Goal: Task Accomplishment & Management: Use online tool/utility

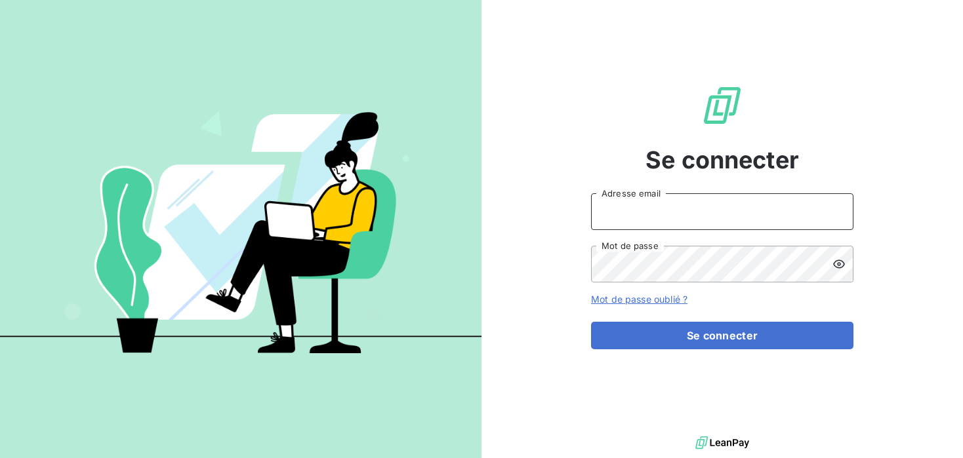
click at [736, 197] on input "Adresse email" at bounding box center [722, 211] width 262 height 37
type input "[PERSON_NAME][EMAIL_ADDRESS][DOMAIN_NAME]"
click at [591, 322] on button "Se connecter" at bounding box center [722, 336] width 262 height 28
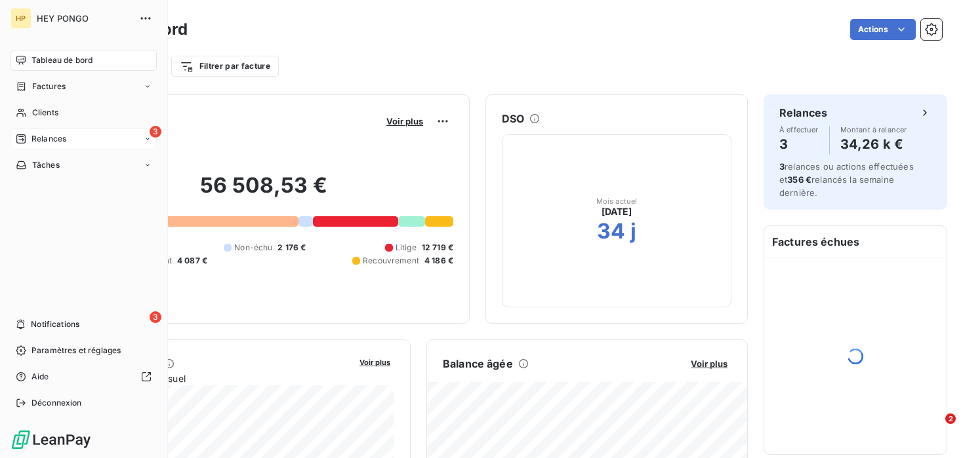
click at [43, 129] on div "3 Relances" at bounding box center [83, 139] width 146 height 21
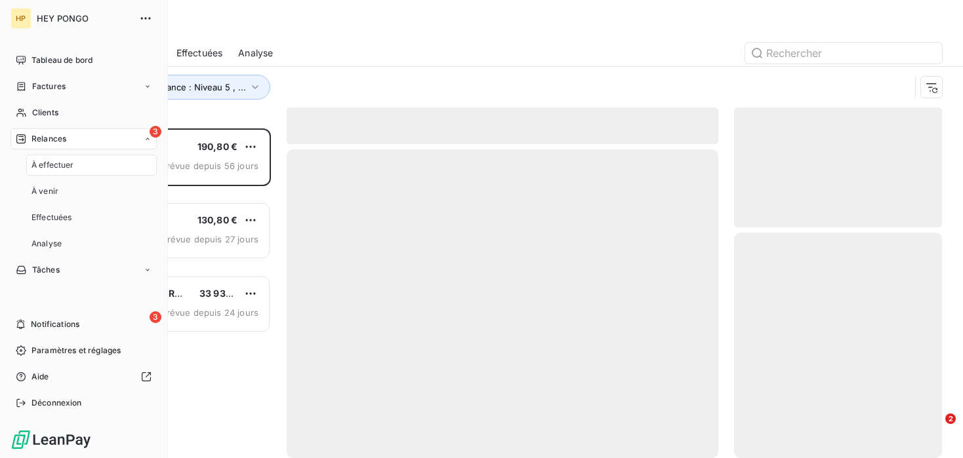
scroll to position [330, 208]
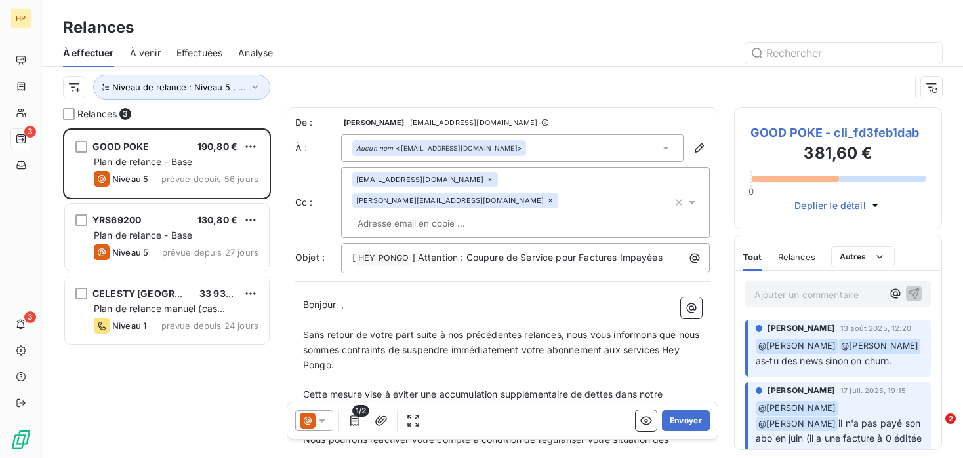
click at [219, 100] on div "Niveau de relance : Niveau 5 , ..." at bounding box center [502, 87] width 879 height 41
click at [225, 95] on button "Niveau de relance : Niveau 5 , ..." at bounding box center [181, 87] width 177 height 25
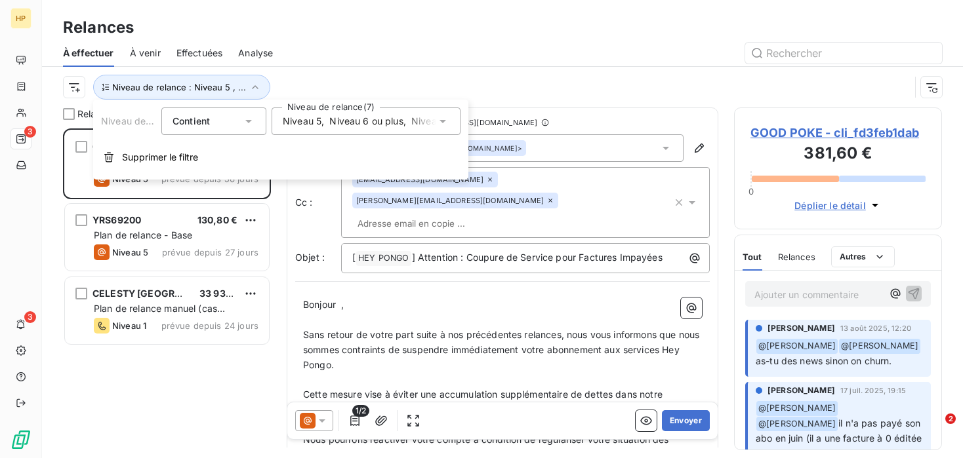
click at [328, 122] on div "Niveau 5 , Niveau 6 ou plus , Niveau 4 , Niveau 2 , Niveau 3 , Notification , N…" at bounding box center [359, 121] width 153 height 13
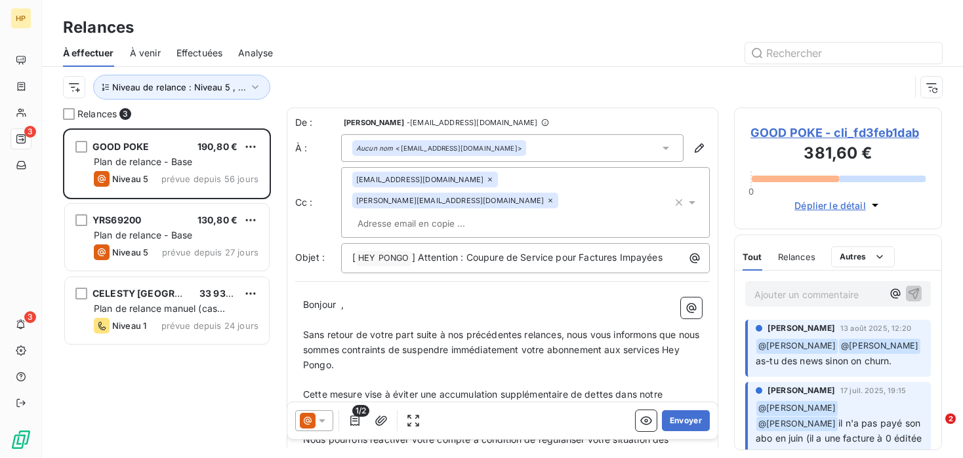
click at [408, 67] on div "Niveau de relance : Niveau 5 , ..." at bounding box center [502, 87] width 879 height 41
click at [250, 100] on div "Niveau de relance : Niveau 5 , ..." at bounding box center [502, 87] width 879 height 41
click at [252, 88] on icon "button" at bounding box center [255, 87] width 7 height 4
click at [351, 56] on div at bounding box center [614, 53] width 653 height 21
click at [189, 89] on span "Niveau de relance : Niveau 5 , ..." at bounding box center [179, 87] width 134 height 10
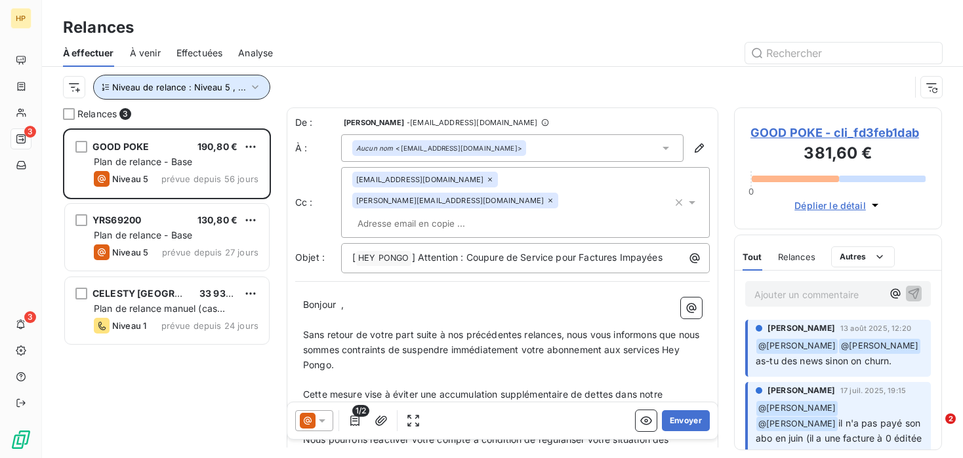
click at [142, 47] on span "À venir" at bounding box center [145, 53] width 31 height 13
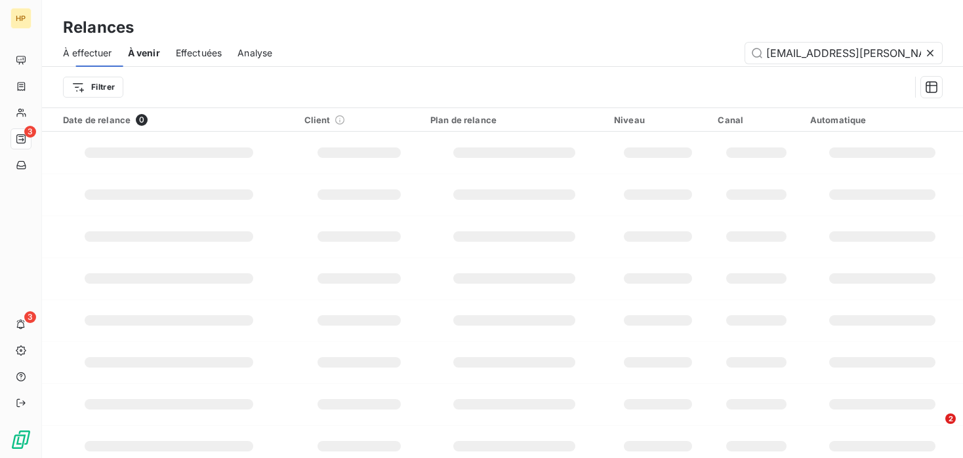
scroll to position [0, 37]
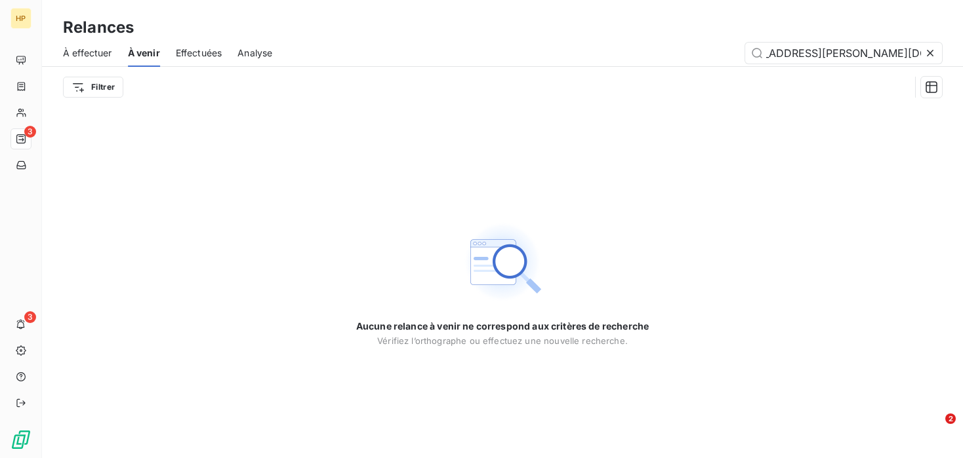
click at [216, 52] on span "Effectuées" at bounding box center [199, 53] width 47 height 13
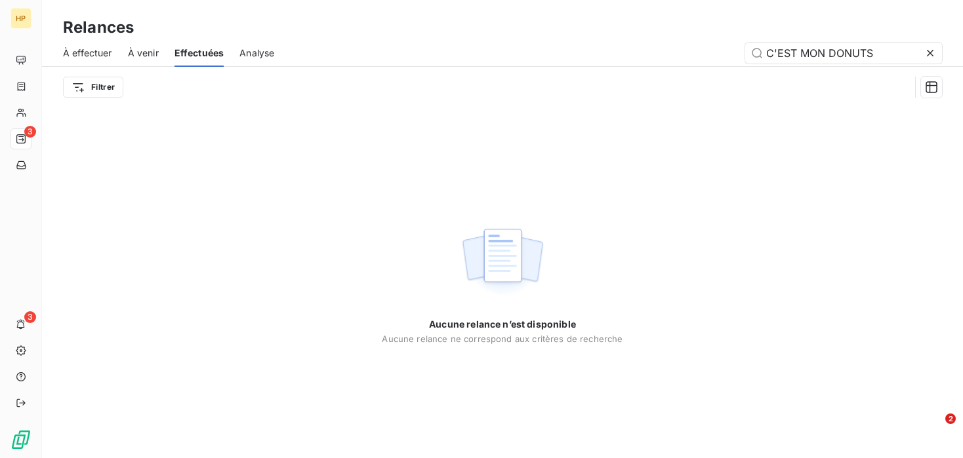
click at [266, 54] on span "Analyse" at bounding box center [256, 53] width 35 height 13
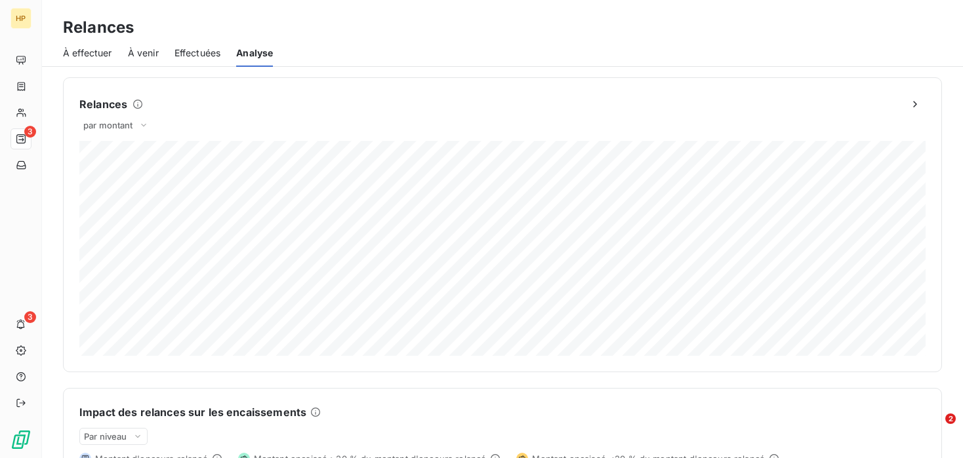
click at [183, 54] on span "Effectuées" at bounding box center [197, 53] width 47 height 13
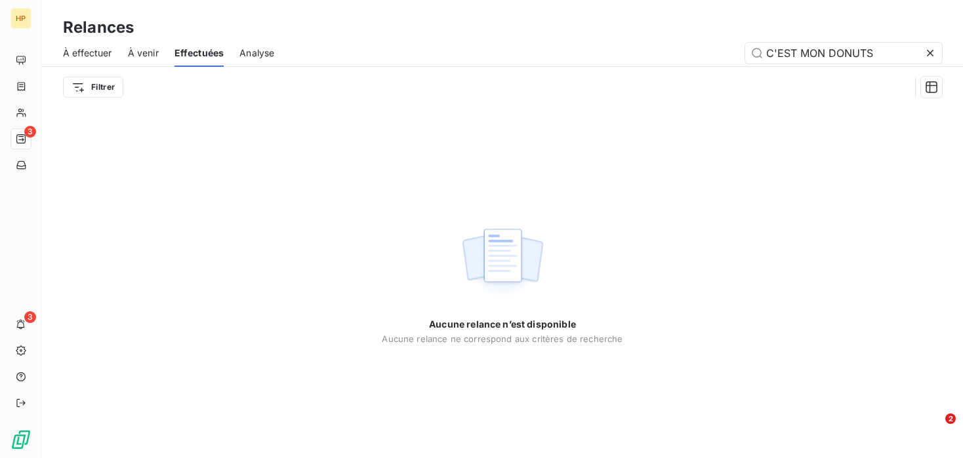
click at [944, 56] on div "À effectuer À venir Effectuées Analyse C'EST MON DONUTS" at bounding box center [502, 53] width 921 height 28
click at [930, 50] on icon at bounding box center [929, 53] width 13 height 13
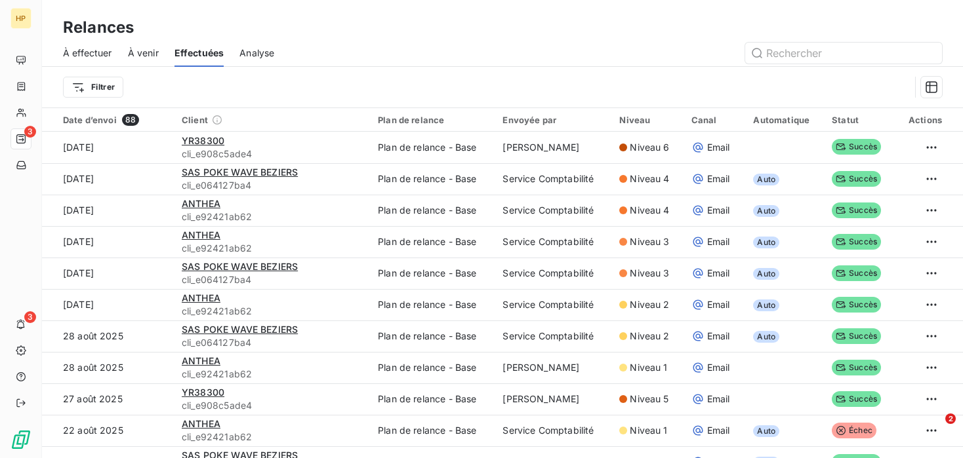
click at [247, 55] on span "Analyse" at bounding box center [256, 53] width 35 height 13
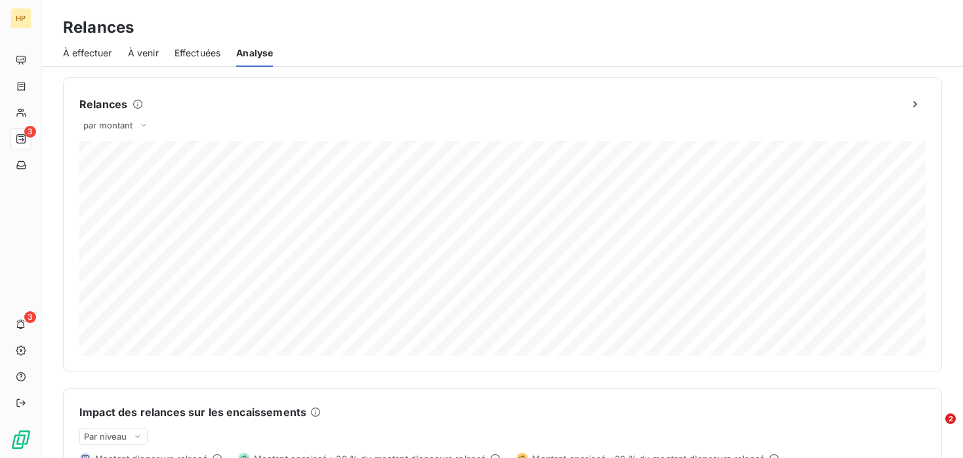
click at [149, 56] on span "À venir" at bounding box center [143, 53] width 31 height 13
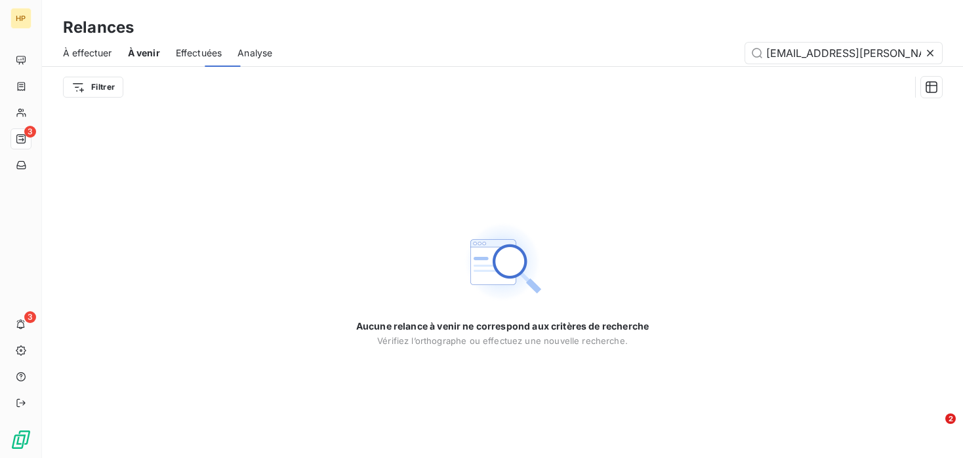
scroll to position [0, 37]
click at [104, 57] on span "À effectuer" at bounding box center [87, 53] width 49 height 13
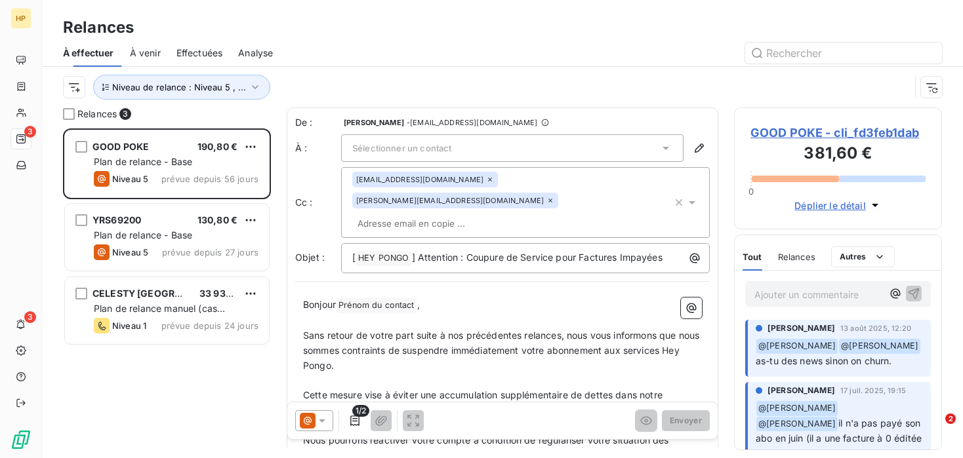
scroll to position [330, 208]
click at [218, 87] on span "Niveau de relance : Niveau 5 , ..." at bounding box center [179, 87] width 134 height 10
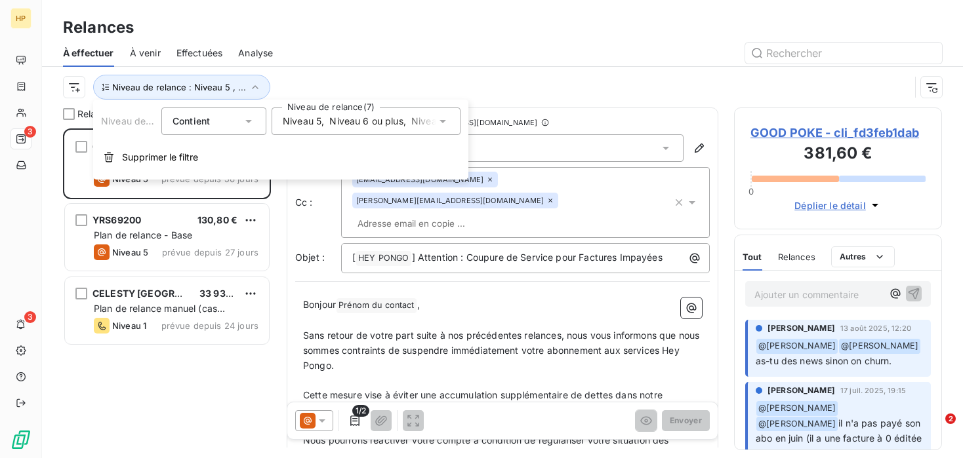
click at [317, 112] on div "Niveau 5 , Niveau 6 ou plus , Niveau 4 , Niveau 2 , Niveau 3 , Notification , N…" at bounding box center [365, 122] width 189 height 28
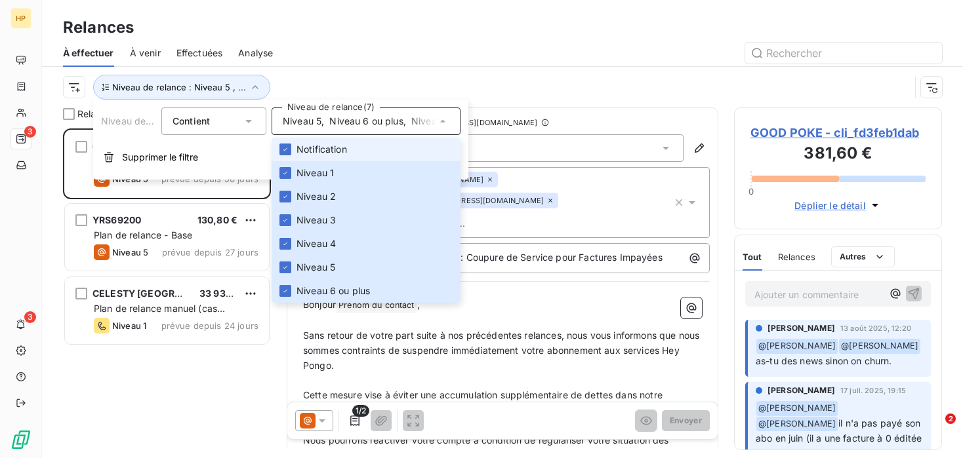
click at [290, 142] on li "Notification" at bounding box center [365, 150] width 189 height 24
click at [288, 152] on div at bounding box center [285, 150] width 12 height 12
click at [288, 152] on icon at bounding box center [285, 150] width 8 height 8
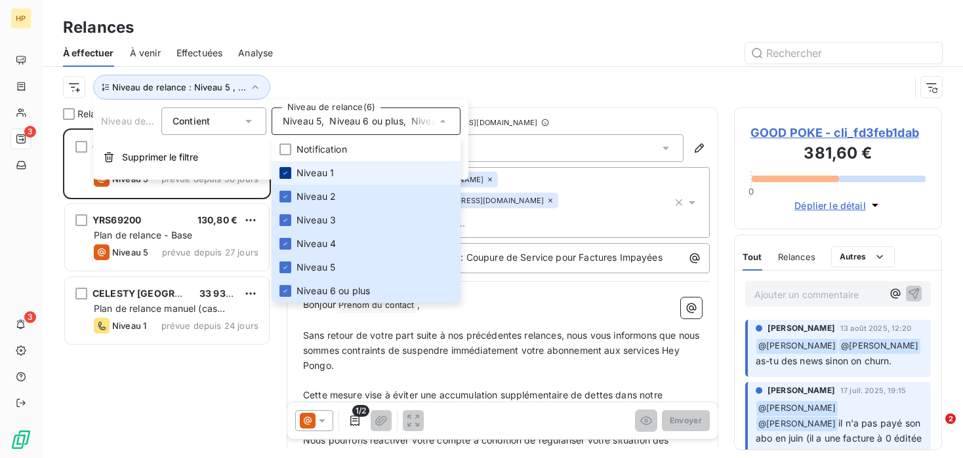
click at [288, 170] on icon at bounding box center [285, 173] width 8 height 8
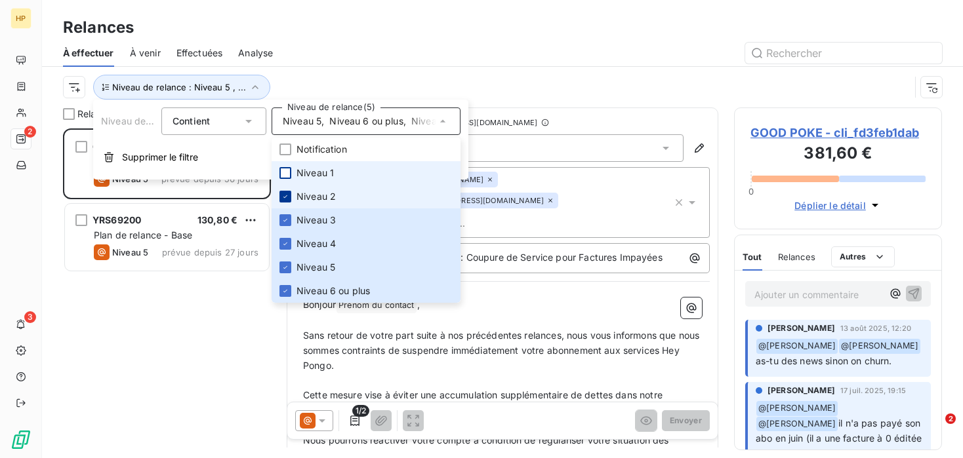
click at [288, 199] on icon at bounding box center [285, 197] width 8 height 8
click at [288, 212] on li "Niveau 3" at bounding box center [365, 221] width 189 height 24
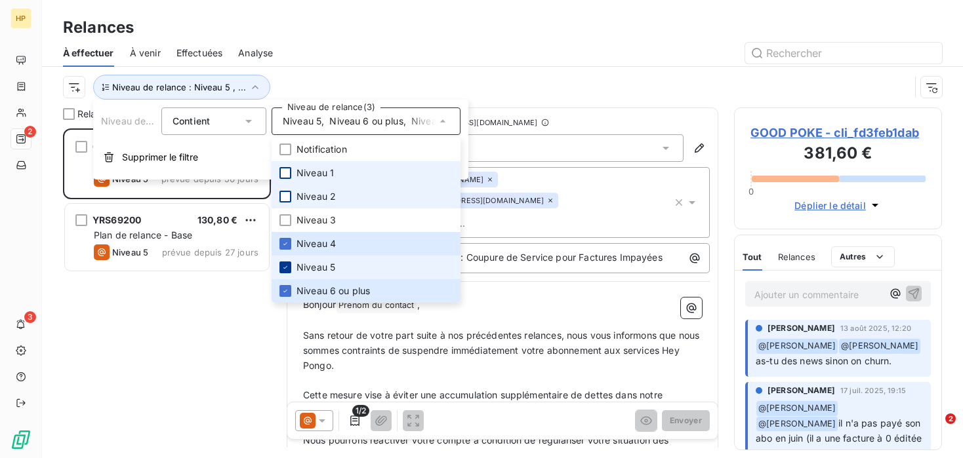
click at [285, 264] on icon at bounding box center [285, 268] width 8 height 8
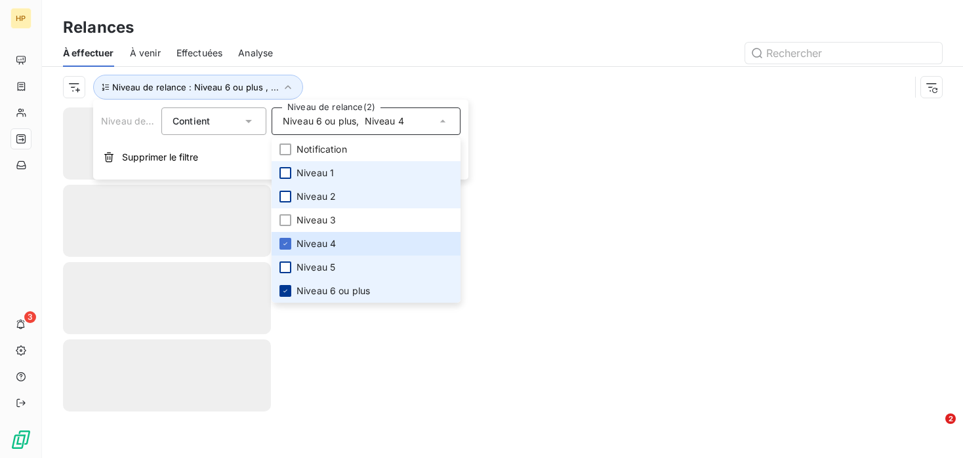
click at [285, 287] on icon at bounding box center [285, 291] width 8 height 8
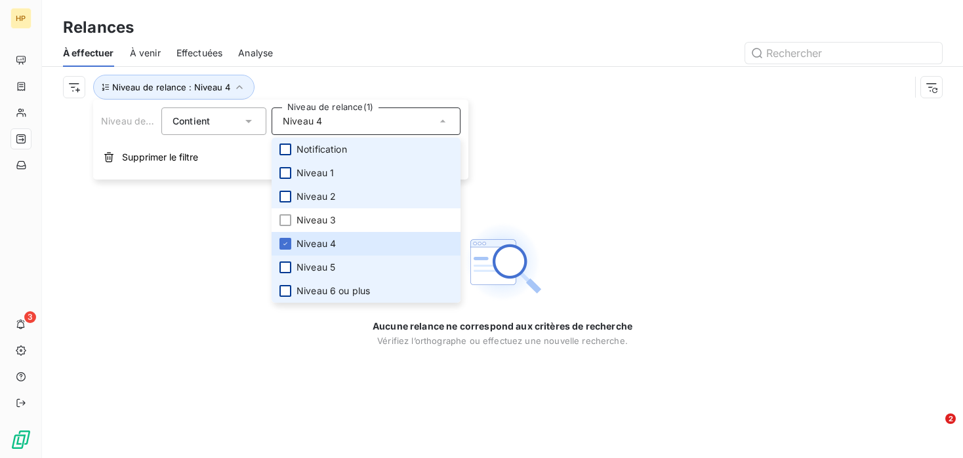
click at [288, 151] on div at bounding box center [285, 150] width 12 height 12
click at [288, 170] on div at bounding box center [285, 173] width 12 height 12
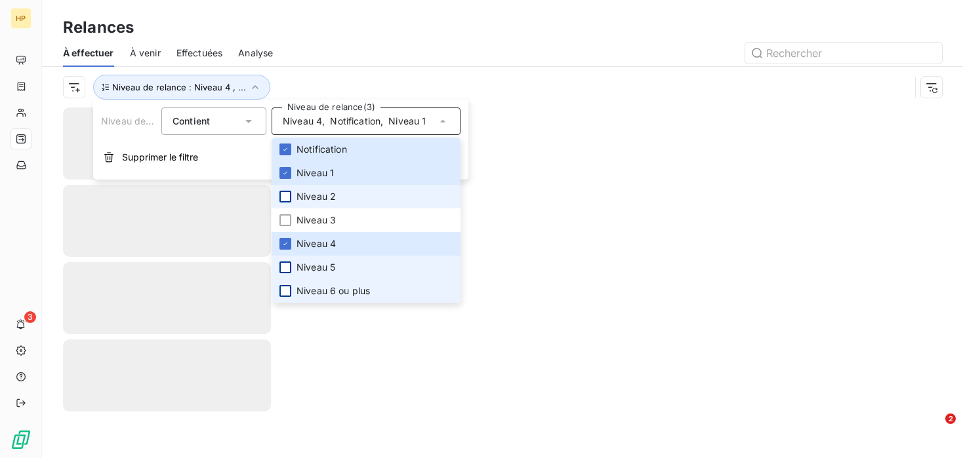
click at [288, 191] on div at bounding box center [285, 197] width 12 height 12
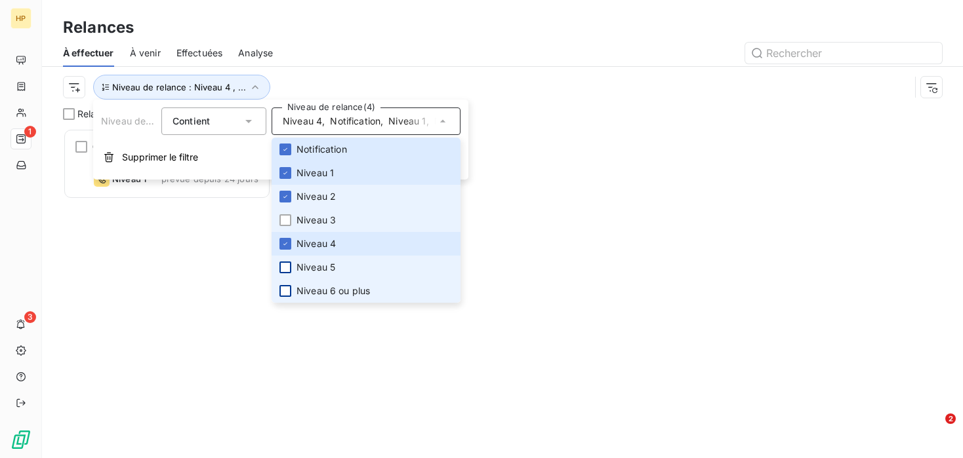
scroll to position [330, 208]
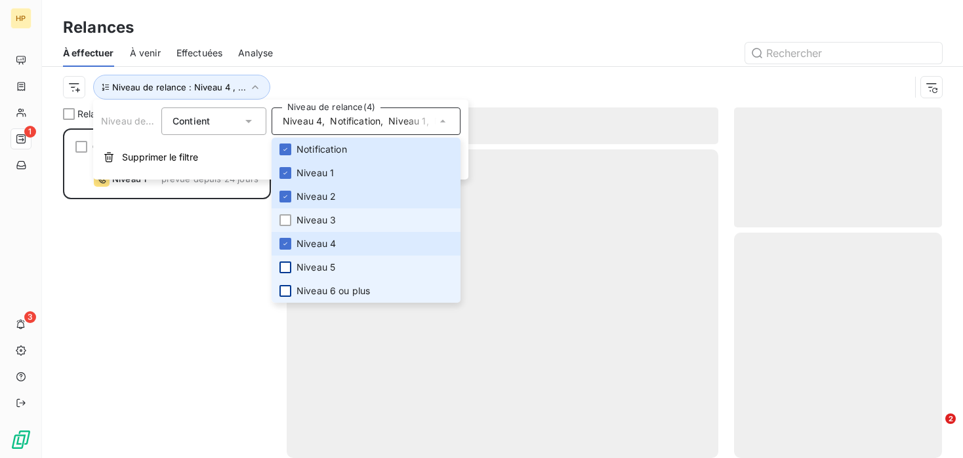
click at [284, 213] on li "Niveau 3" at bounding box center [365, 221] width 189 height 24
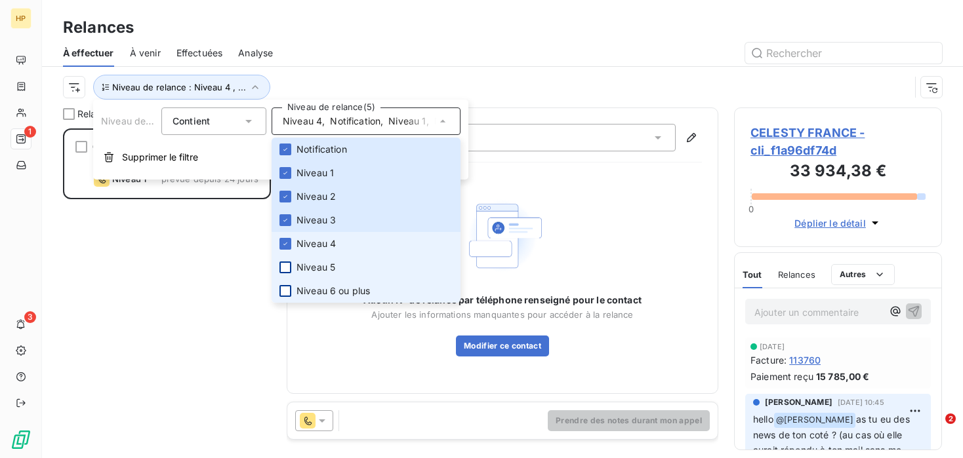
click at [283, 254] on li "Niveau 4" at bounding box center [365, 244] width 189 height 24
click at [283, 272] on div at bounding box center [285, 268] width 12 height 12
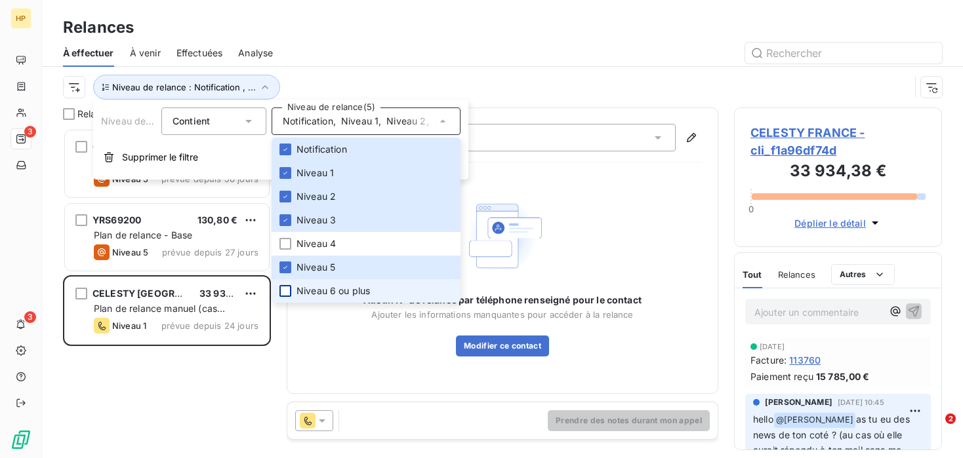
click at [283, 283] on li "Niveau 6 ou plus" at bounding box center [365, 291] width 189 height 24
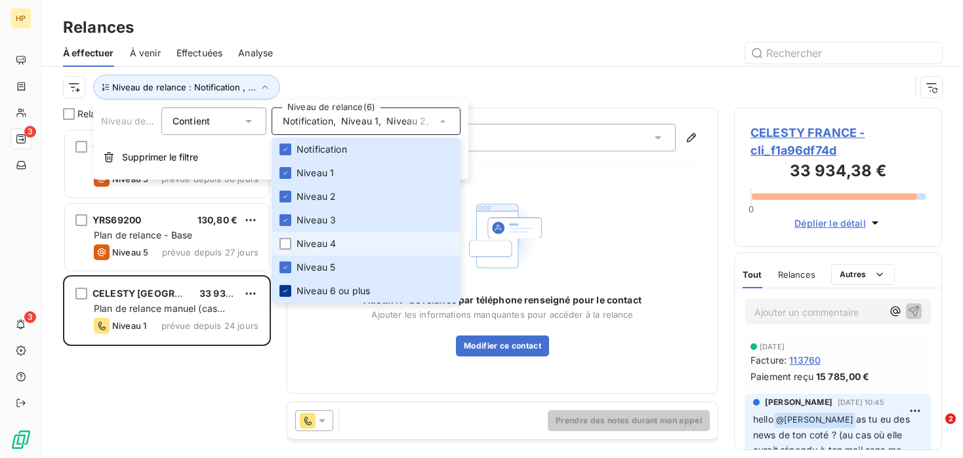
click at [283, 236] on li "Niveau 4" at bounding box center [365, 244] width 189 height 24
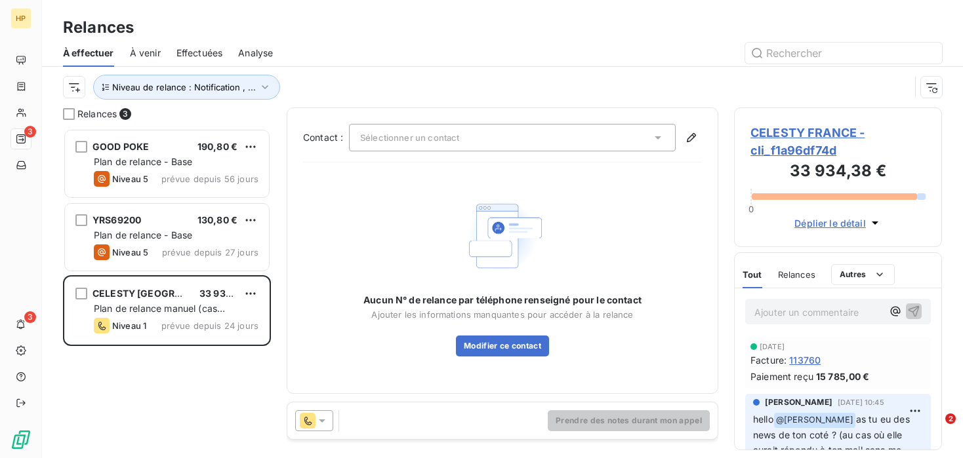
click at [330, 50] on div at bounding box center [614, 53] width 653 height 21
click at [196, 44] on div "Effectuées" at bounding box center [199, 53] width 47 height 28
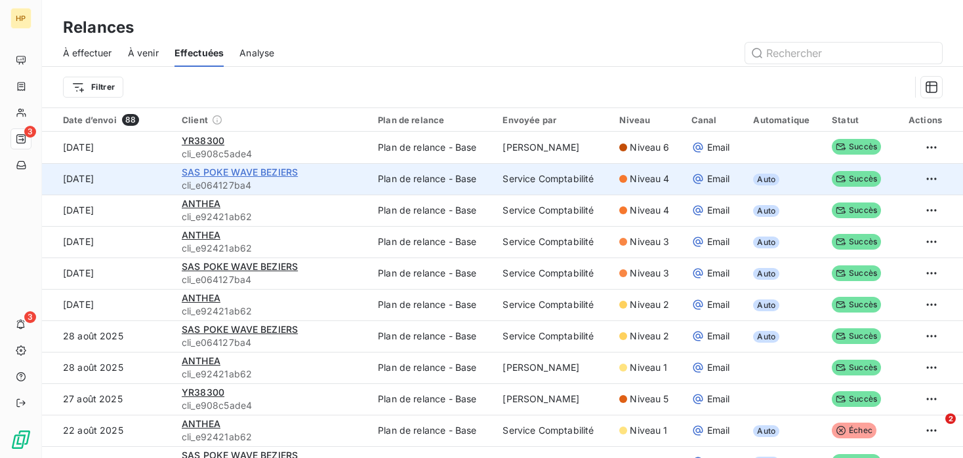
click at [239, 169] on span "SAS POKE WAVE BEZIERS" at bounding box center [240, 172] width 116 height 11
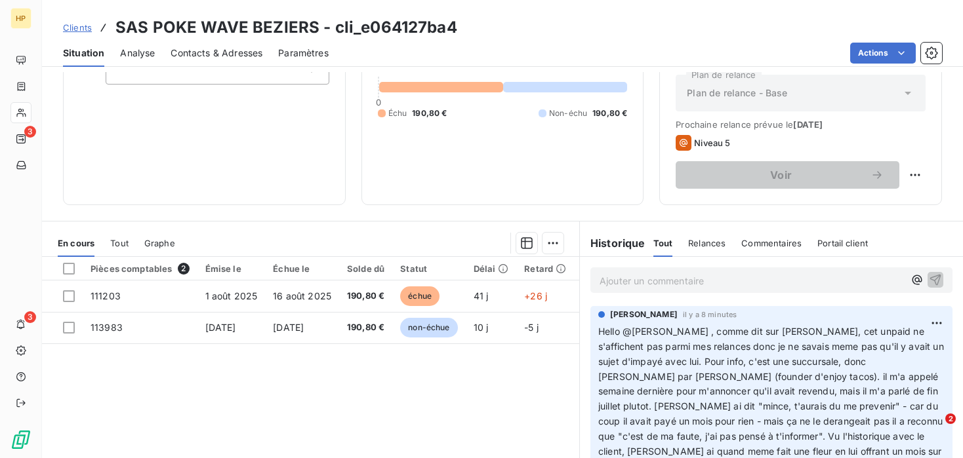
scroll to position [144, 0]
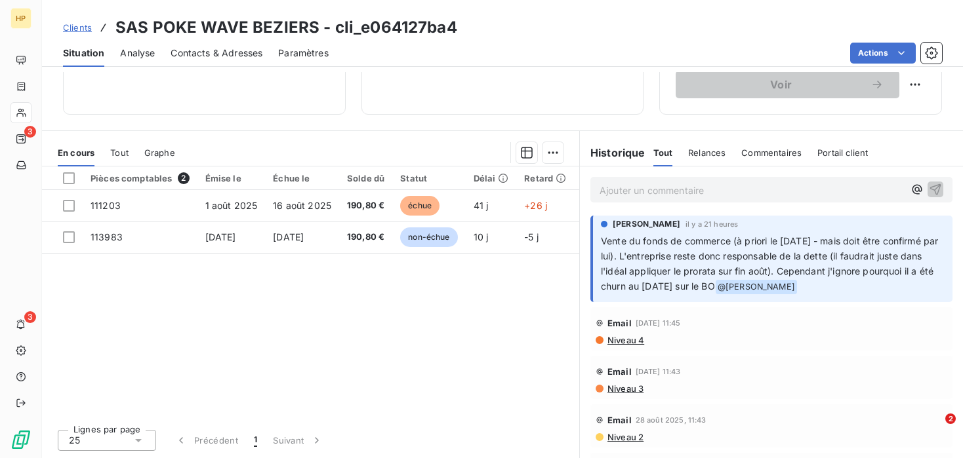
click at [695, 182] on p "Ajouter un commentaire ﻿" at bounding box center [751, 190] width 304 height 16
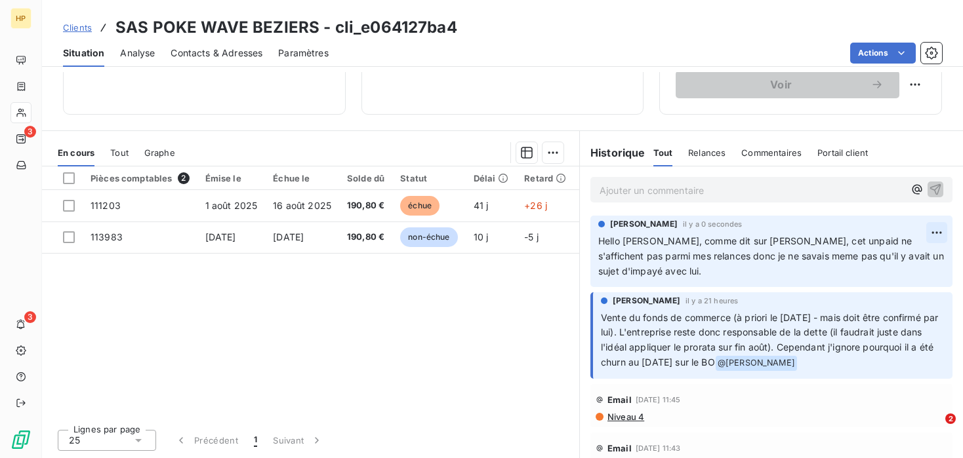
click at [934, 238] on html "HP 3 3 Clients SAS POKE WAVE BEZIERS - cli_e064127ba4 Situation Analyse Contact…" at bounding box center [481, 229] width 963 height 458
click at [910, 262] on div "Editer" at bounding box center [904, 262] width 73 height 21
click at [937, 233] on html "HP 3 3 Clients SAS POKE WAVE BEZIERS - cli_e064127ba4 Situation Analyse Contact…" at bounding box center [481, 229] width 963 height 458
click at [924, 258] on div "Editer" at bounding box center [904, 262] width 73 height 21
click at [942, 226] on html "HP 3 3 Clients SAS POKE WAVE BEZIERS - cli_e064127ba4 Situation Analyse Contact…" at bounding box center [481, 229] width 963 height 458
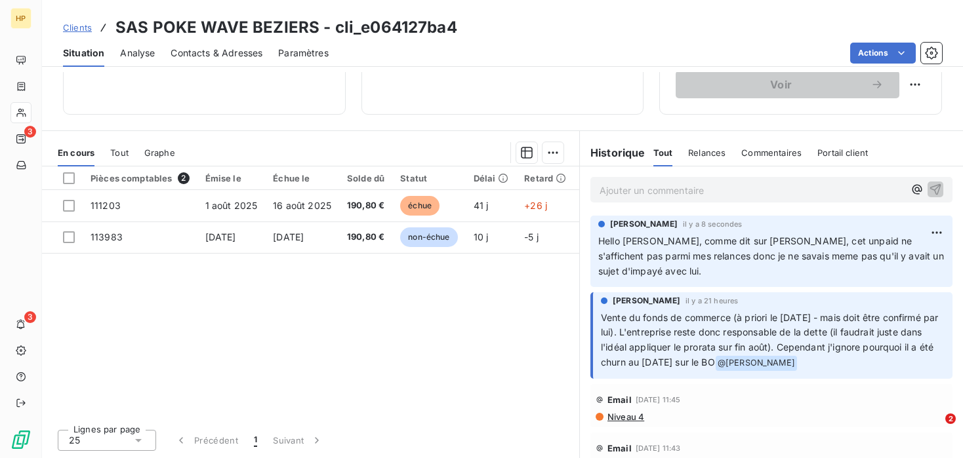
click at [780, 249] on html "HP 3 3 Clients SAS POKE WAVE BEZIERS - cli_e064127ba4 Situation Analyse Contact…" at bounding box center [481, 229] width 963 height 458
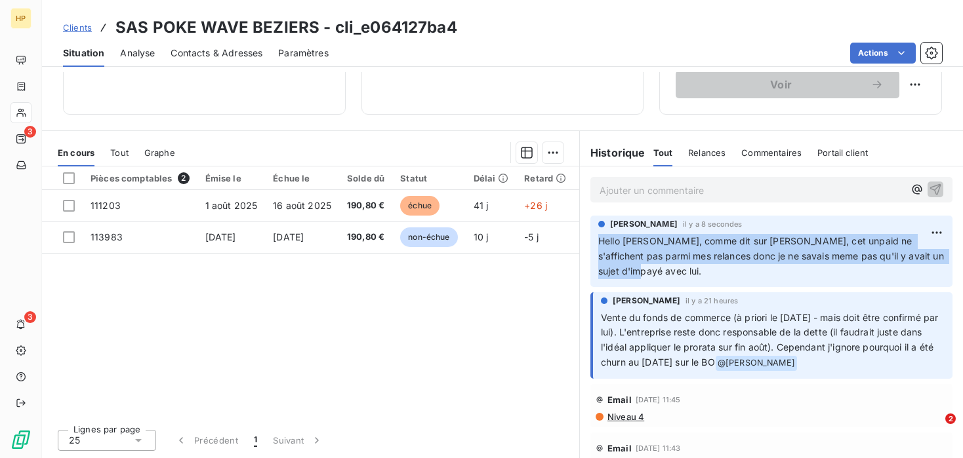
drag, startPoint x: 597, startPoint y: 243, endPoint x: 961, endPoint y: 264, distance: 365.1
click at [961, 264] on div "[PERSON_NAME] il y a 8 secondes Hello [PERSON_NAME], comme dit sur [PERSON_NAME…" at bounding box center [771, 251] width 383 height 77
copy span "Hello [PERSON_NAME], comme dit sur [PERSON_NAME], cet unpaid ne s'affichent pas…"
click at [934, 228] on html "HP 3 3 Clients SAS POKE WAVE BEZIERS - cli_e064127ba4 Situation Analyse Contact…" at bounding box center [481, 229] width 963 height 458
click at [903, 286] on div "Supprimer" at bounding box center [904, 285] width 73 height 21
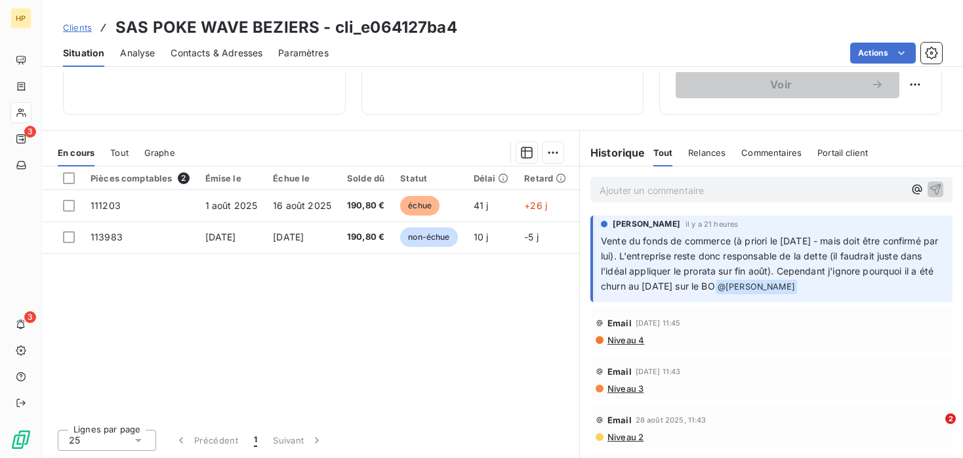
click at [742, 196] on p "Ajouter un commentaire ﻿" at bounding box center [751, 190] width 304 height 16
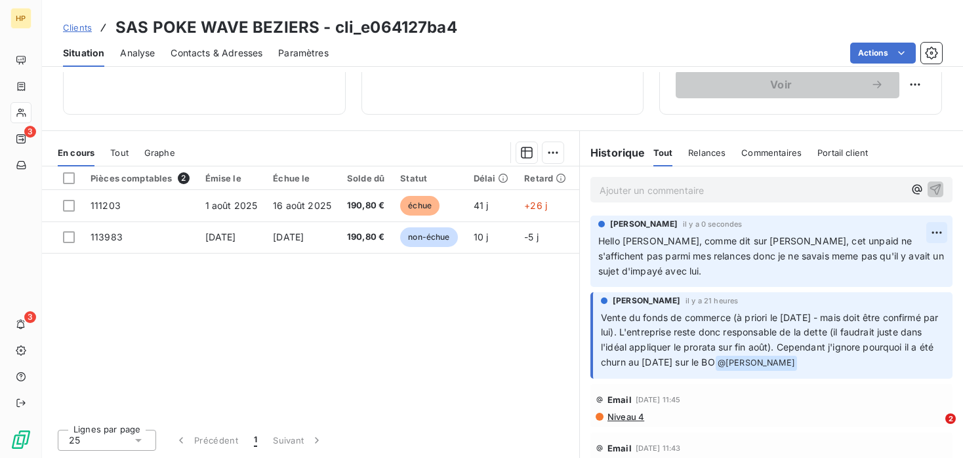
click at [937, 228] on html "HP 3 3 Clients SAS POKE WAVE BEZIERS - cli_e064127ba4 Situation Analyse Contact…" at bounding box center [481, 229] width 963 height 458
click at [880, 293] on div "Supprimer" at bounding box center [904, 285] width 73 height 21
click at [766, 189] on p "Ajouter un commentaire ﻿" at bounding box center [751, 190] width 304 height 16
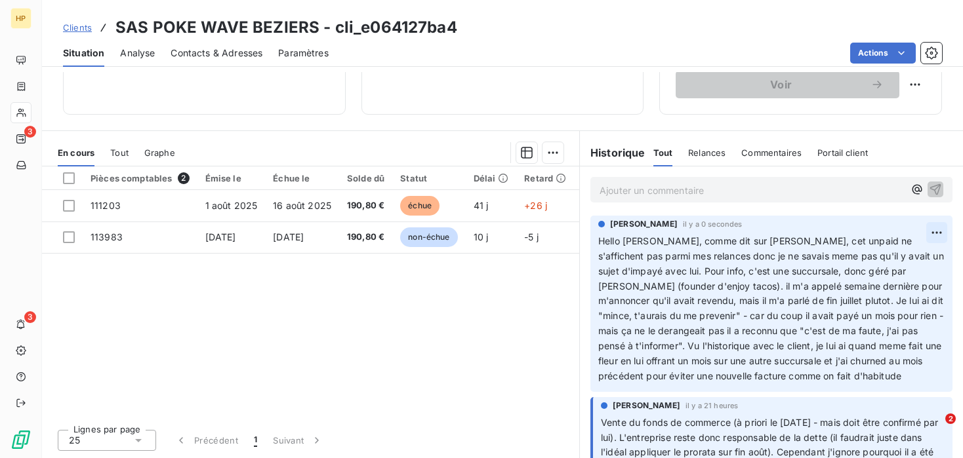
click at [942, 237] on html "HP 3 3 Clients SAS POKE WAVE BEZIERS - cli_e064127ba4 Situation Analyse Contact…" at bounding box center [481, 229] width 963 height 458
click at [915, 256] on div "Editer" at bounding box center [904, 262] width 73 height 21
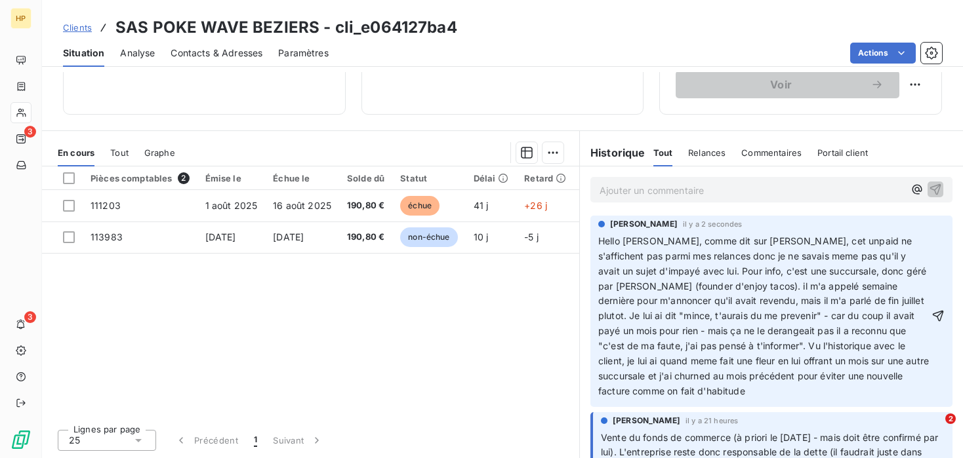
click at [621, 239] on span "Hello [PERSON_NAME], comme dit sur [PERSON_NAME], cet unpaid ne s'affichent pas…" at bounding box center [764, 315] width 333 height 161
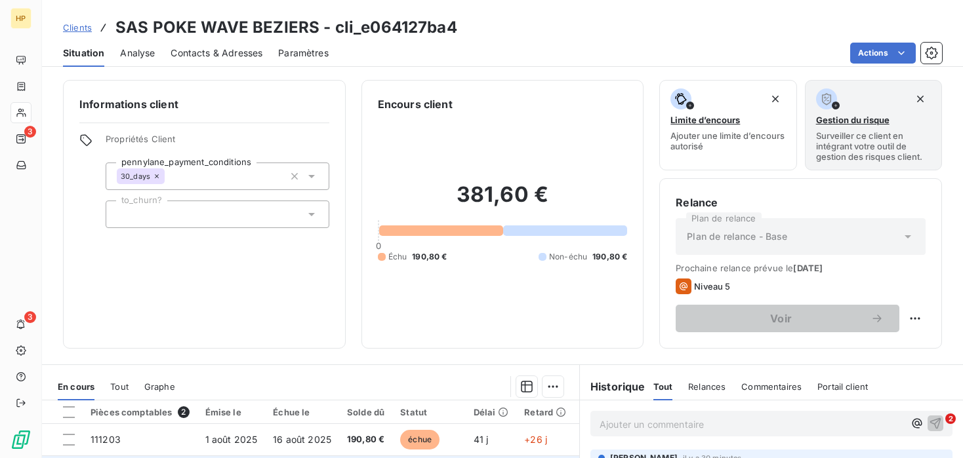
scroll to position [234, 0]
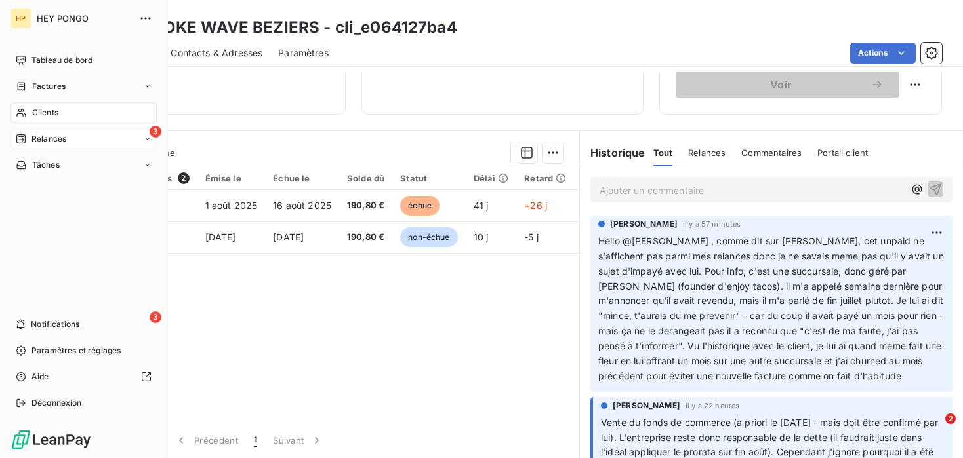
click at [54, 138] on span "Relances" at bounding box center [48, 139] width 35 height 12
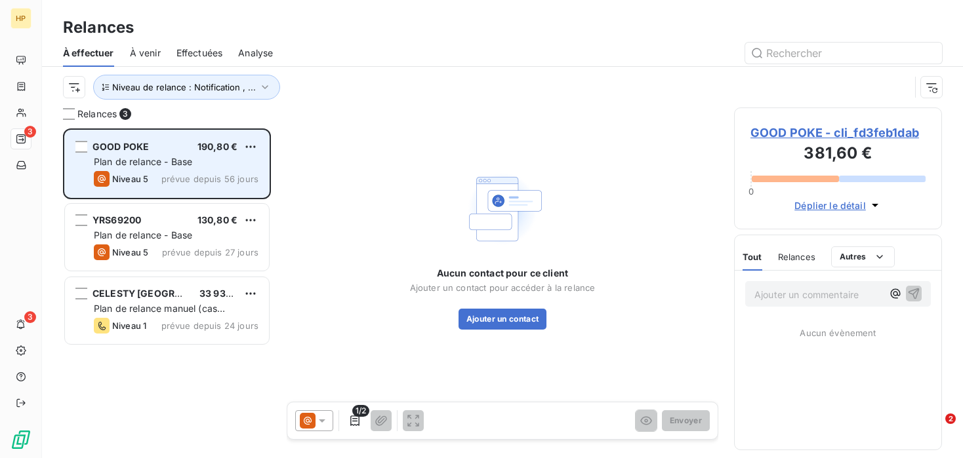
scroll to position [330, 208]
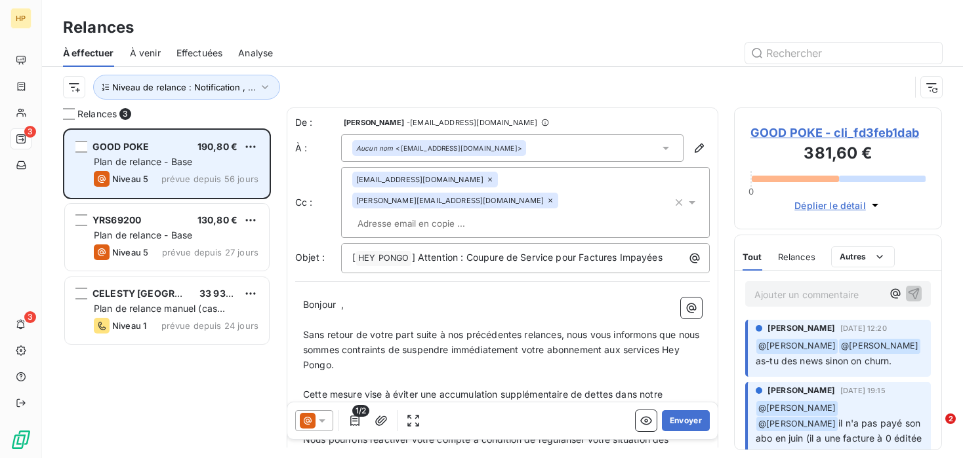
click at [226, 167] on div "Plan de relance - Base" at bounding box center [176, 161] width 165 height 13
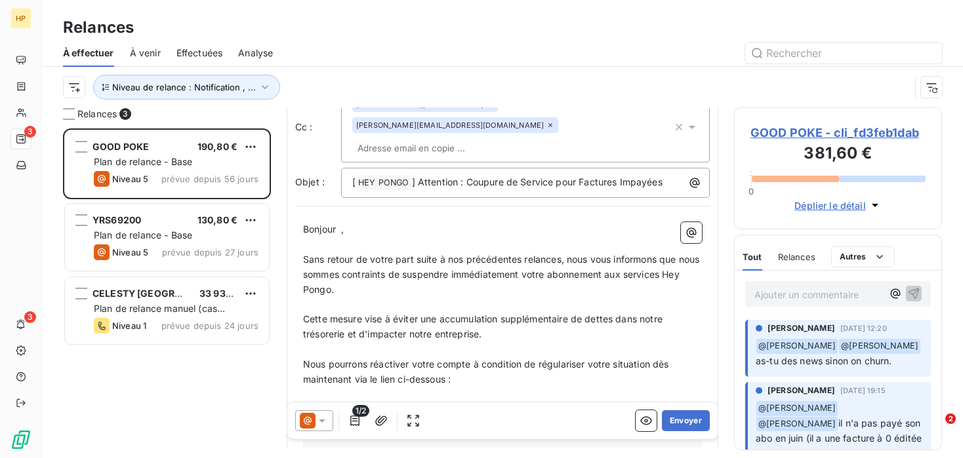
scroll to position [0, 0]
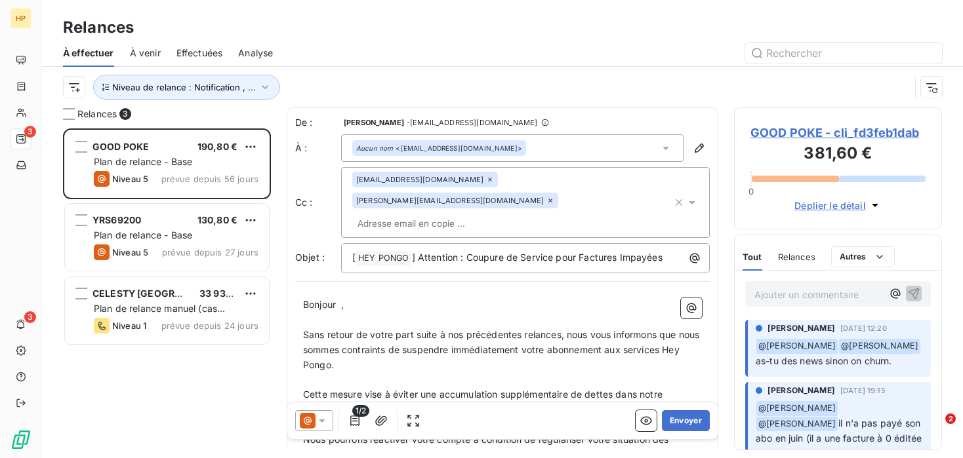
click at [860, 129] on span "GOOD POKE - cli_fd3feb1dab" at bounding box center [837, 133] width 175 height 18
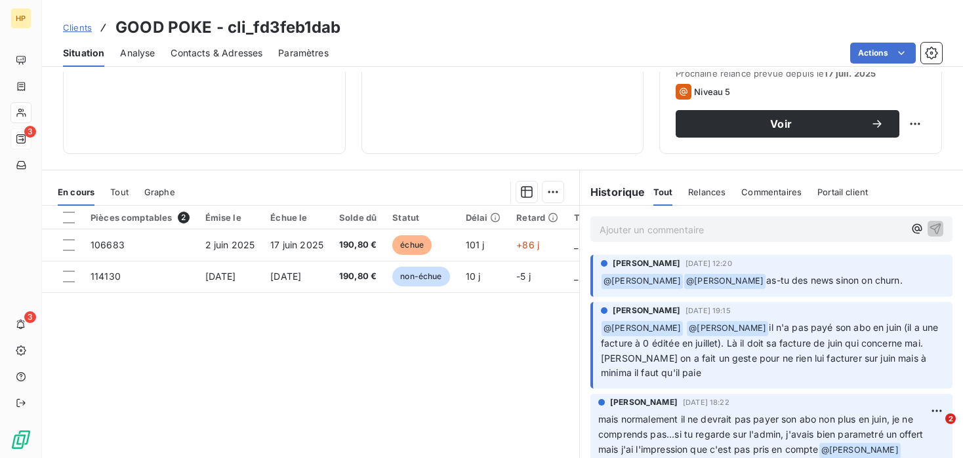
scroll to position [197, 0]
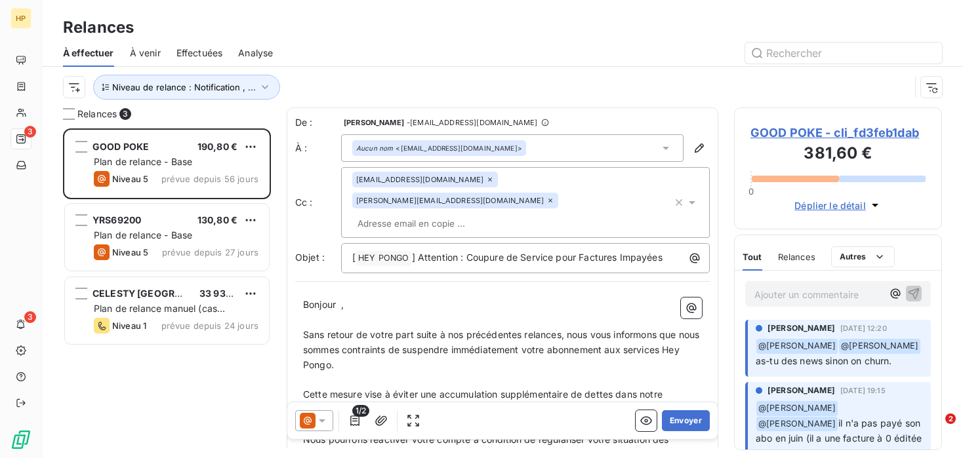
scroll to position [330, 208]
click at [707, 427] on button "Envoyer" at bounding box center [686, 420] width 48 height 21
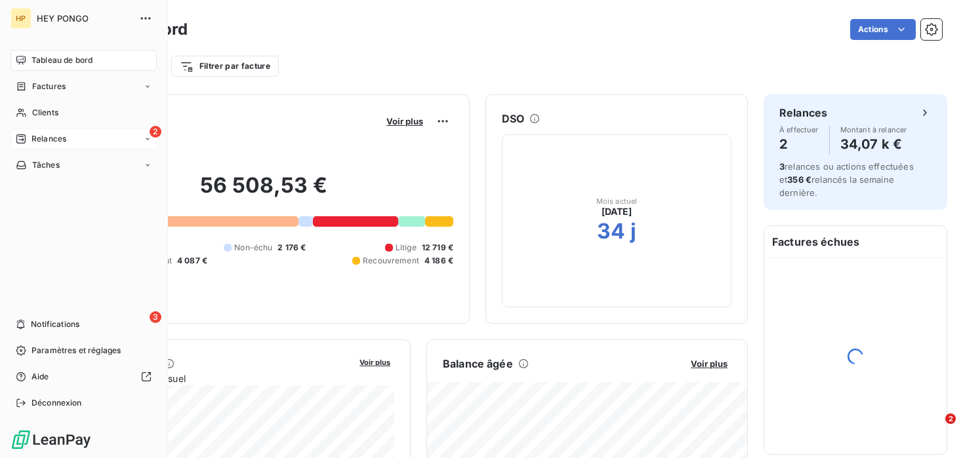
click at [31, 133] on span "Relances" at bounding box center [48, 139] width 35 height 12
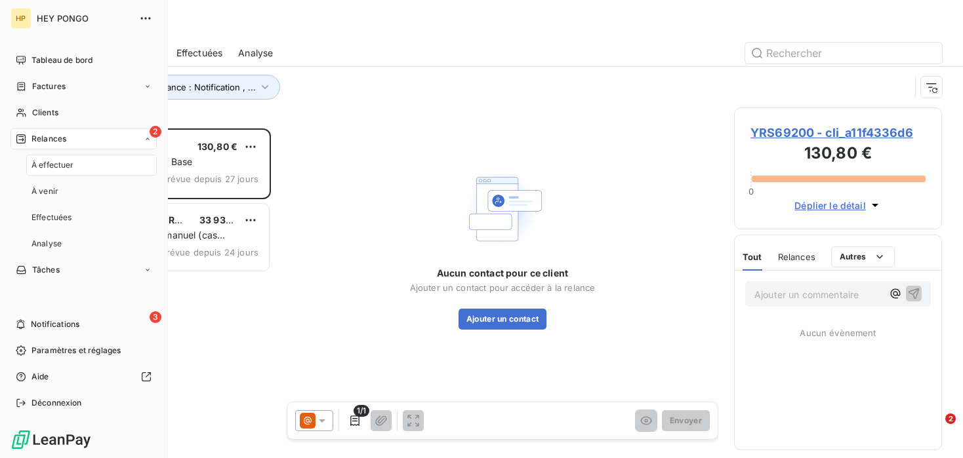
scroll to position [330, 208]
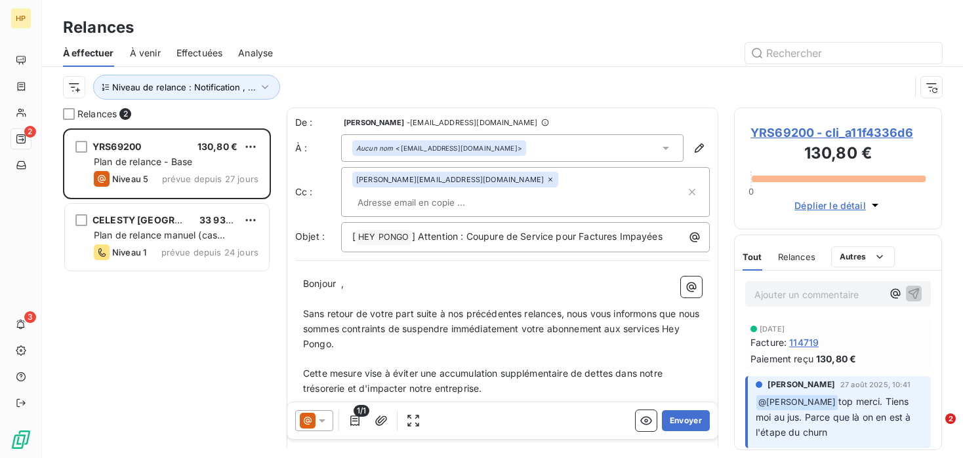
click at [171, 52] on div "À effectuer À venir Effectuées Analyse" at bounding box center [502, 53] width 921 height 28
click at [241, 52] on span "Analyse" at bounding box center [255, 53] width 35 height 13
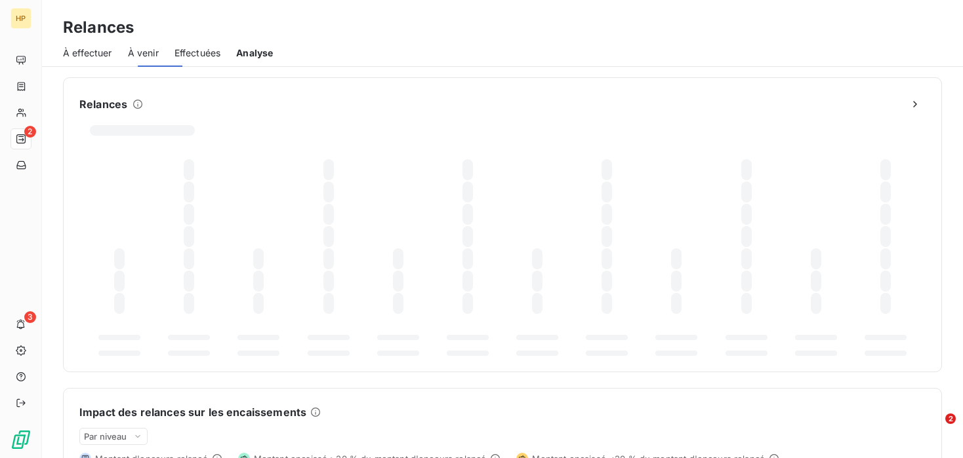
click at [203, 52] on span "Effectuées" at bounding box center [197, 53] width 47 height 13
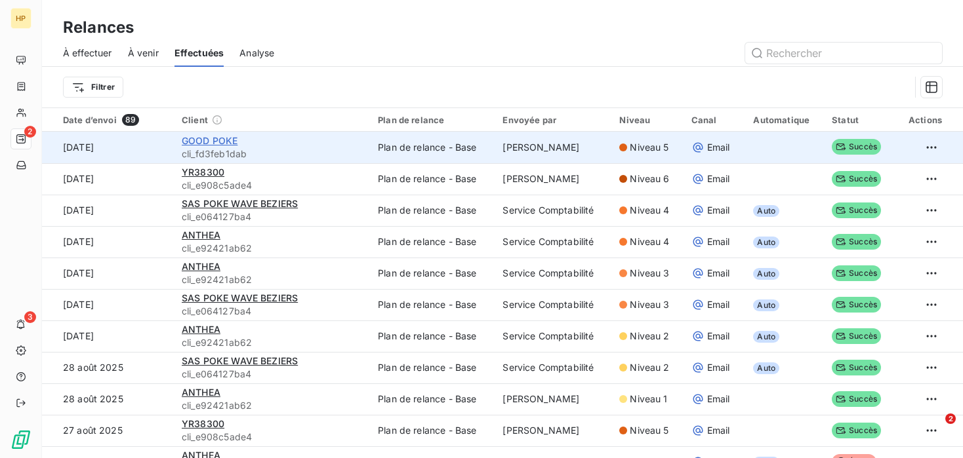
click at [218, 144] on span "GOOD POKE" at bounding box center [210, 140] width 56 height 11
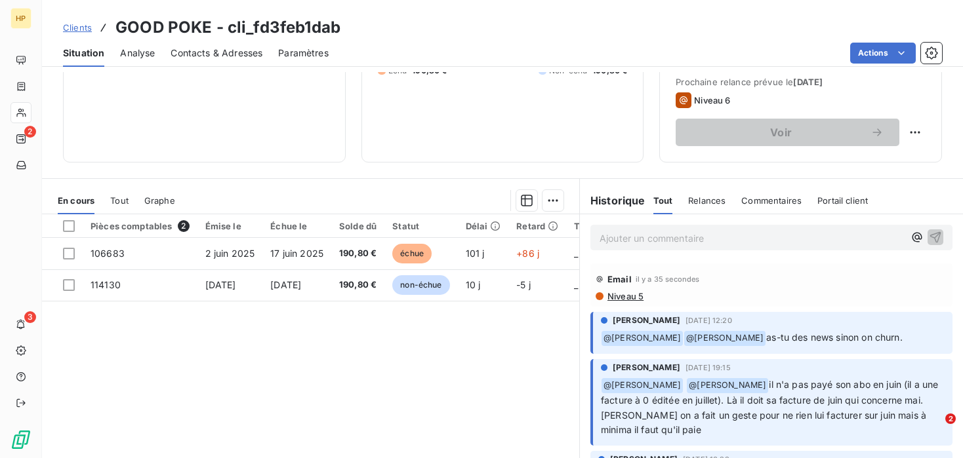
scroll to position [234, 0]
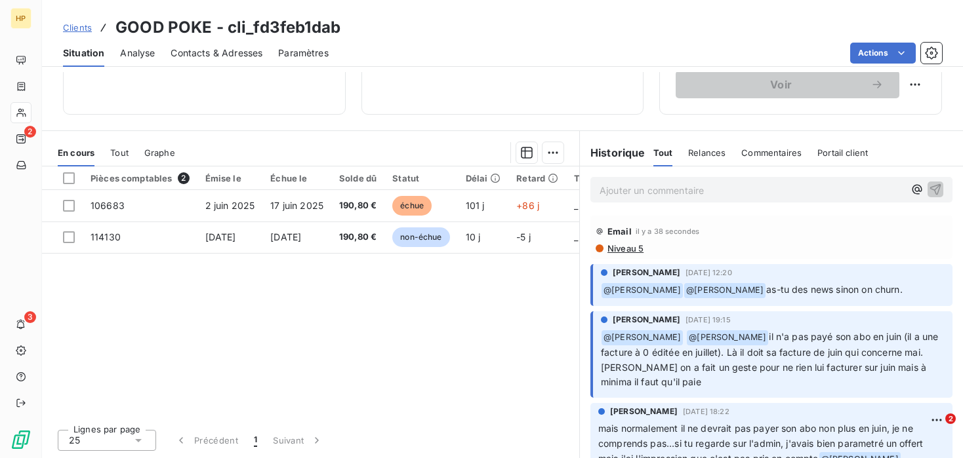
click at [706, 200] on div "Ajouter un commentaire ﻿" at bounding box center [771, 190] width 362 height 26
click at [714, 189] on p "Ajouter un commentaire ﻿" at bounding box center [751, 190] width 304 height 16
click at [938, 188] on icon "button" at bounding box center [934, 189] width 13 height 13
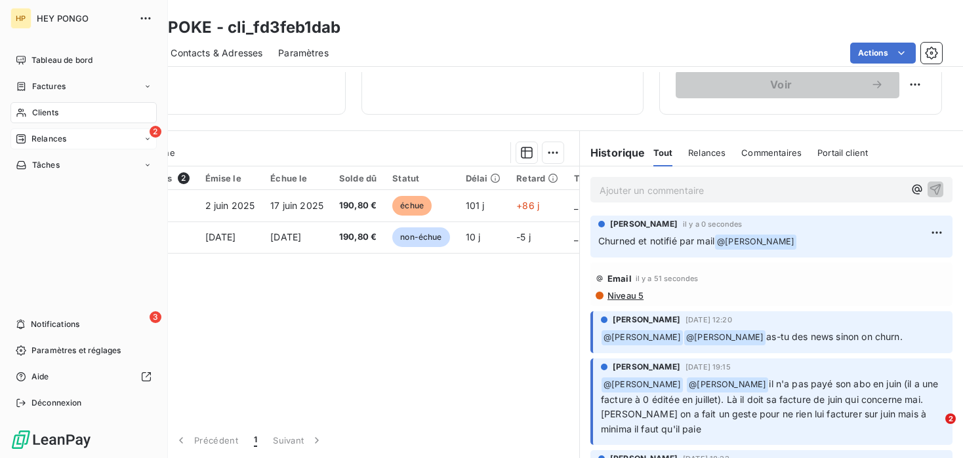
click at [40, 134] on span "Relances" at bounding box center [48, 139] width 35 height 12
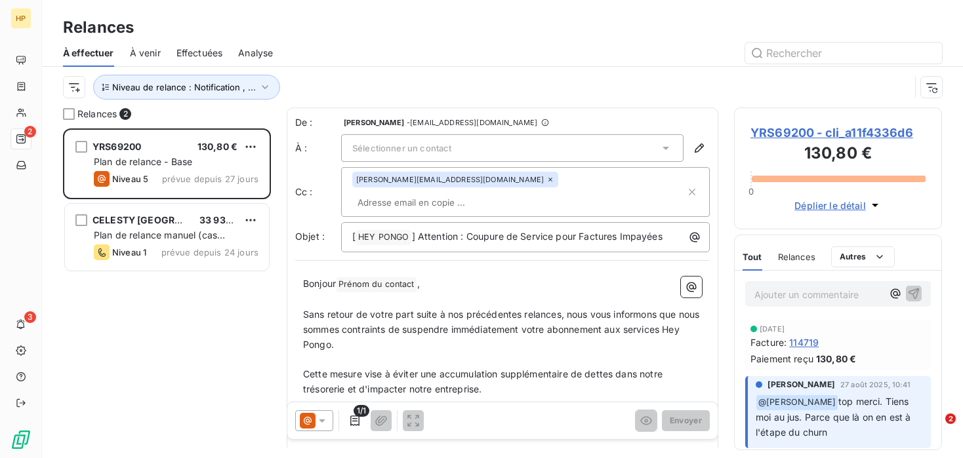
scroll to position [330, 208]
